Goal: Navigation & Orientation: Find specific page/section

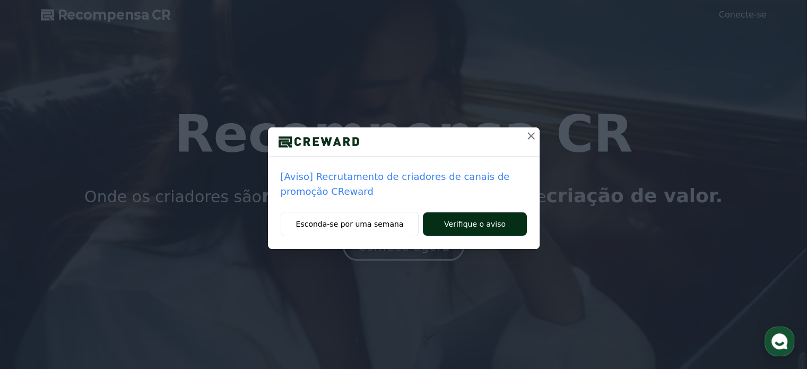
click at [491, 222] on font "Verifique o aviso" at bounding box center [475, 224] width 62 height 8
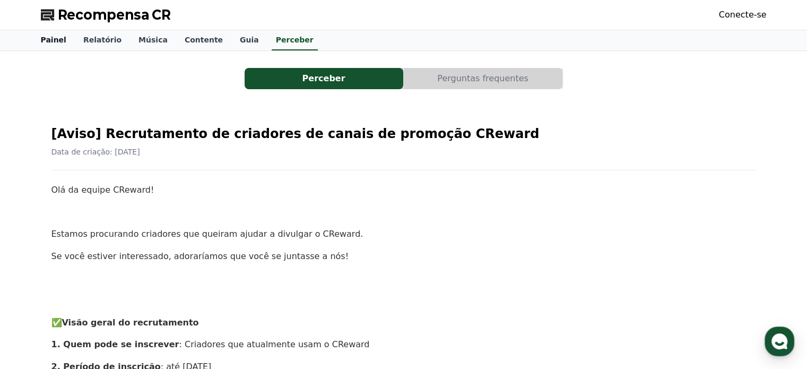
click at [55, 42] on font "Painel" at bounding box center [53, 40] width 25 height 8
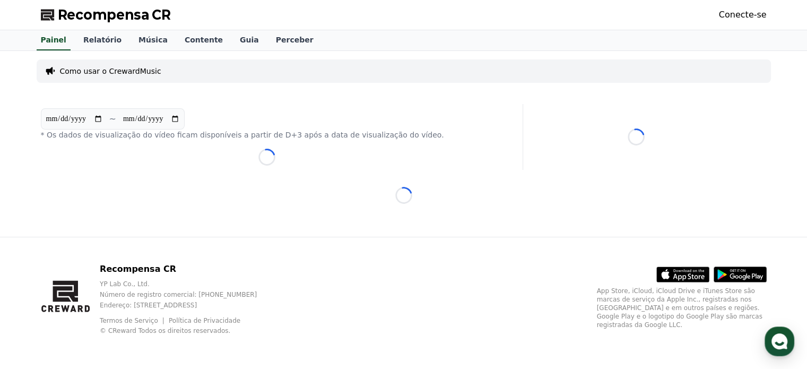
click at [747, 16] on font "Conecte-se" at bounding box center [743, 15] width 48 height 10
